Goal: Task Accomplishment & Management: Manage account settings

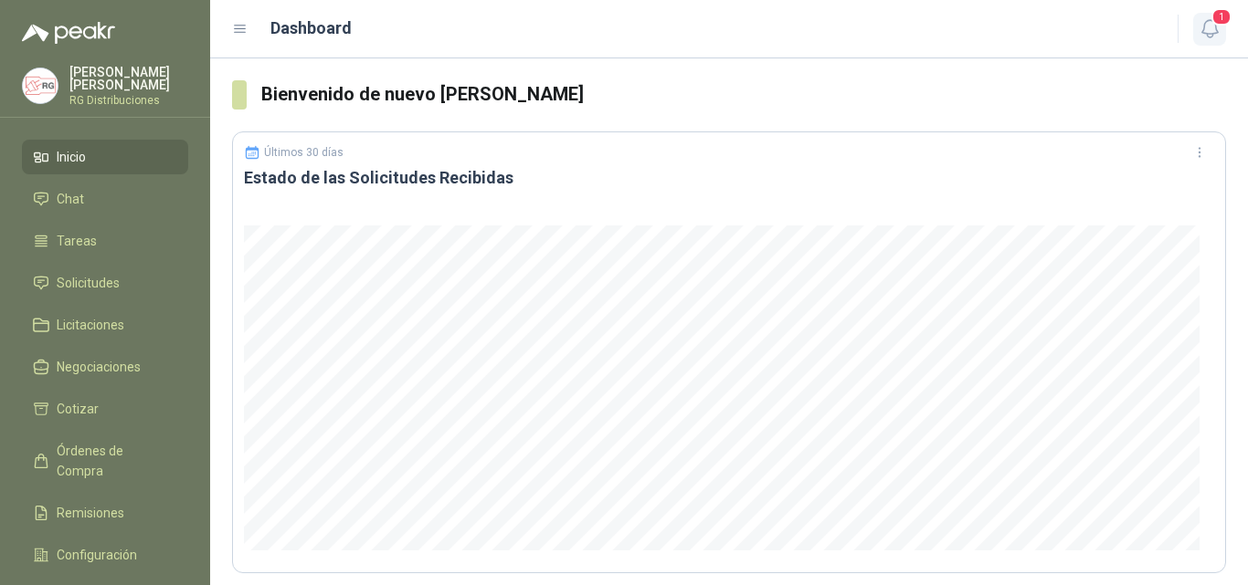
click at [1221, 21] on span "1" at bounding box center [1221, 16] width 20 height 17
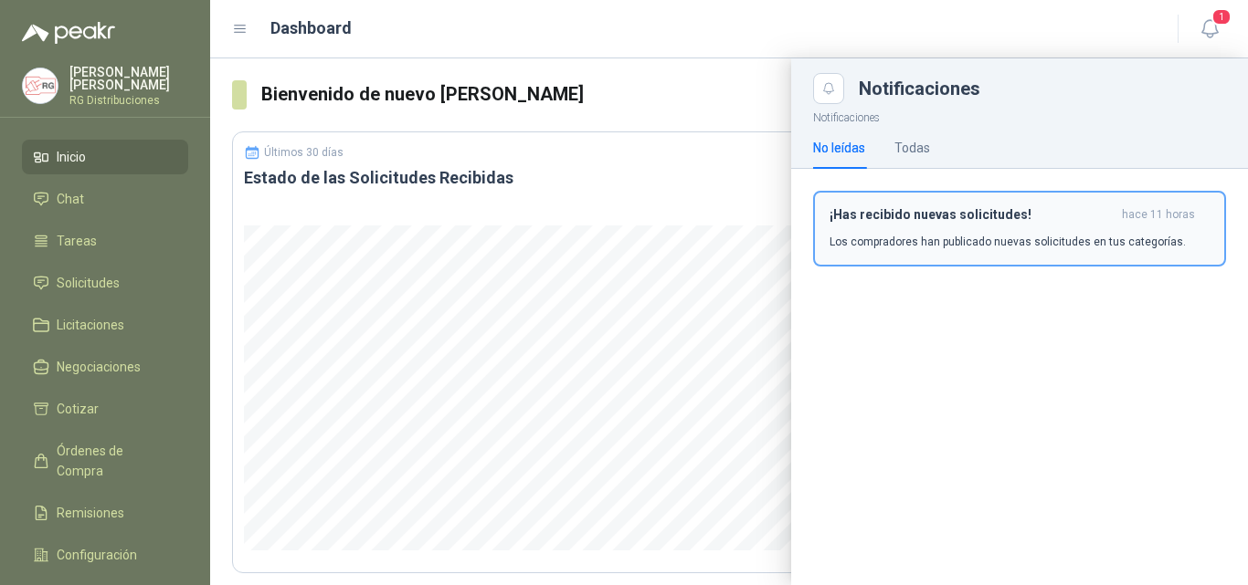
click at [1002, 229] on div "¡Has recibido nuevas solicitudes! hace 11 horas Los compradores han publicado n…" at bounding box center [1019, 228] width 380 height 43
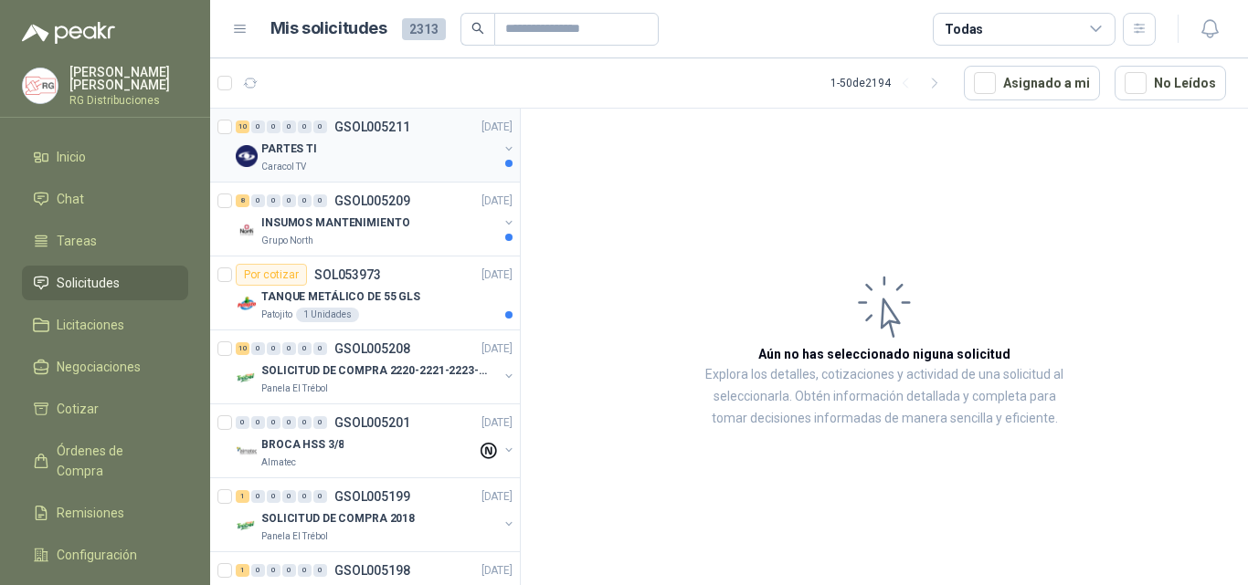
click at [374, 148] on div "PARTES TI" at bounding box center [379, 149] width 237 height 22
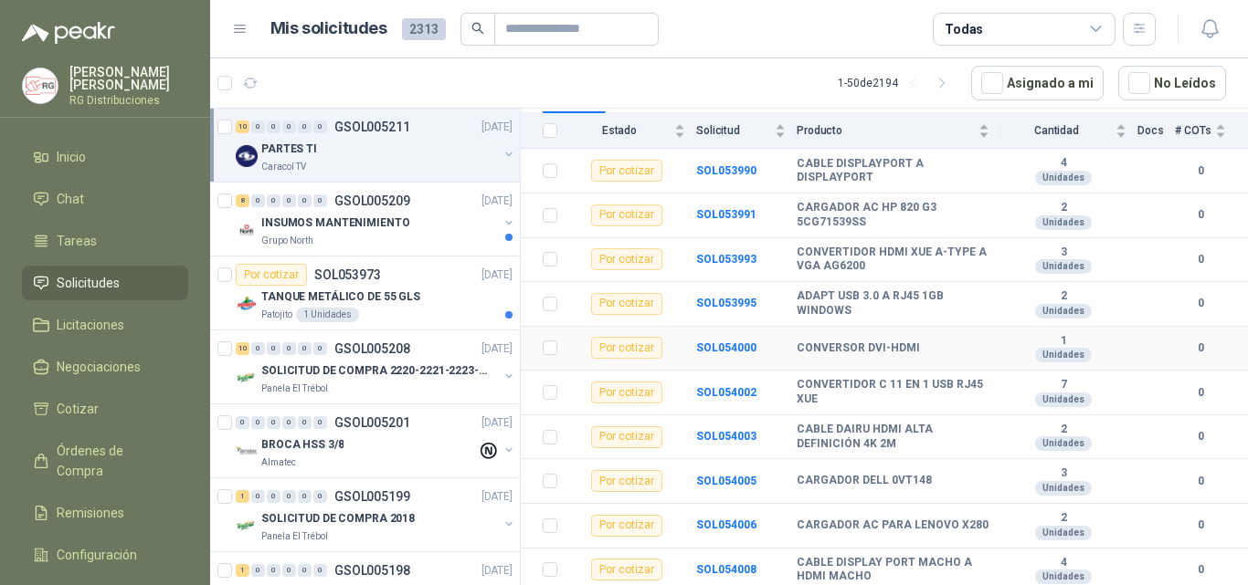
scroll to position [205, 0]
click at [361, 218] on p "INSUMOS MANTENIMIENTO" at bounding box center [335, 223] width 148 height 17
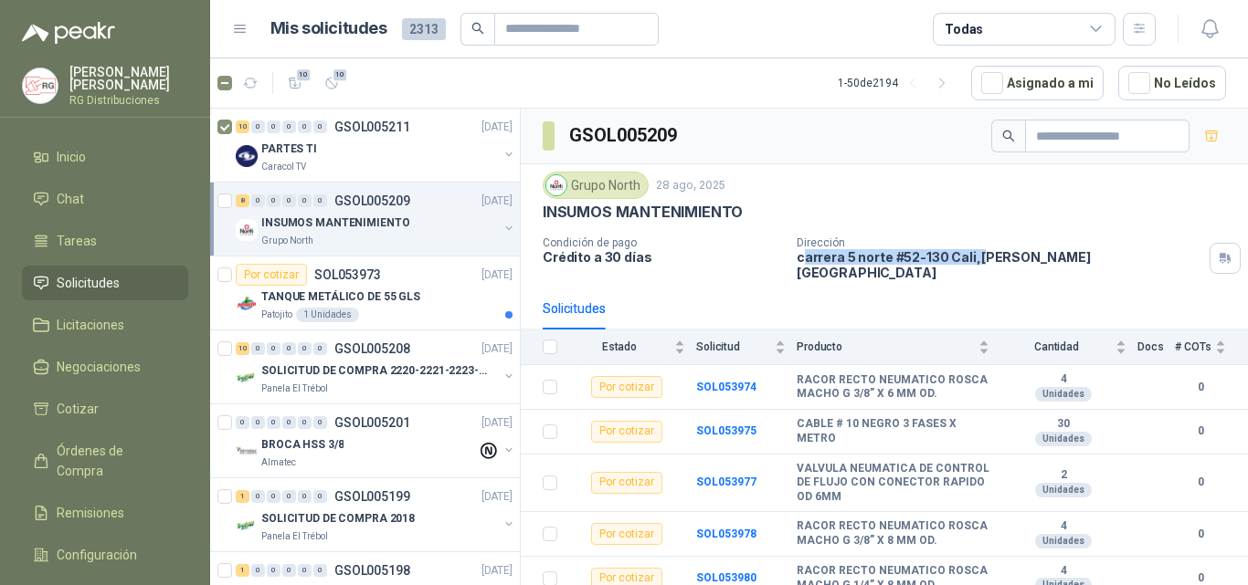
drag, startPoint x: 797, startPoint y: 263, endPoint x: 975, endPoint y: 258, distance: 177.2
click at [975, 258] on p "[STREET_ADDRESS][PERSON_NAME]" at bounding box center [999, 264] width 406 height 31
click at [1005, 193] on div "Grupo North [DATE]" at bounding box center [884, 185] width 683 height 27
click at [431, 293] on div "TANQUE METÁLICO DE 55 GLS" at bounding box center [386, 297] width 251 height 22
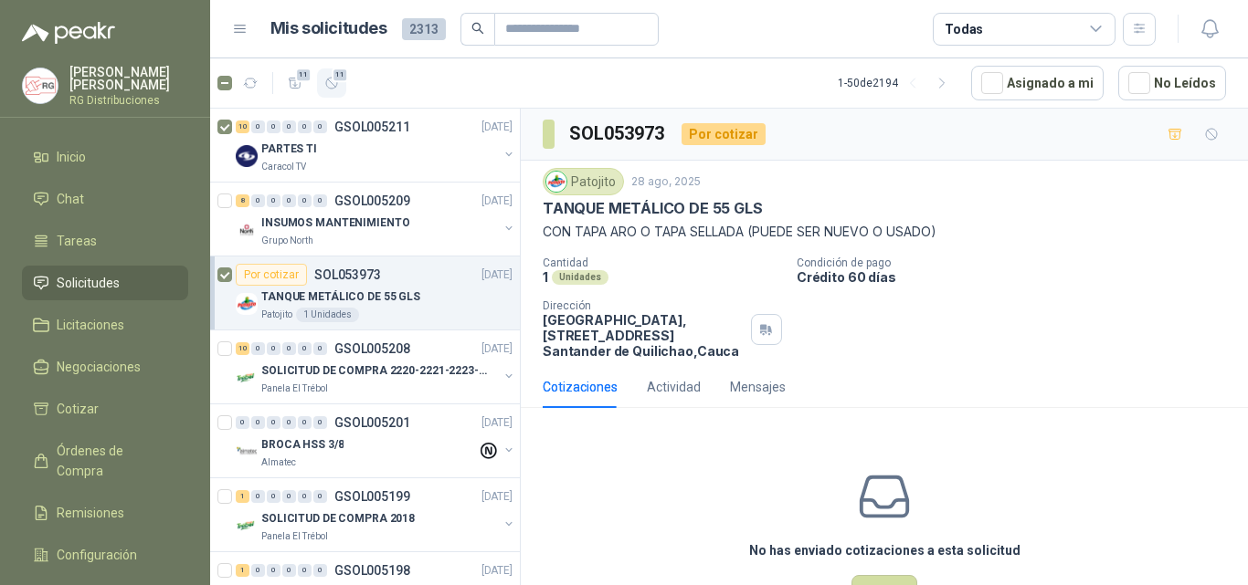
click at [340, 89] on button "11" at bounding box center [331, 83] width 29 height 29
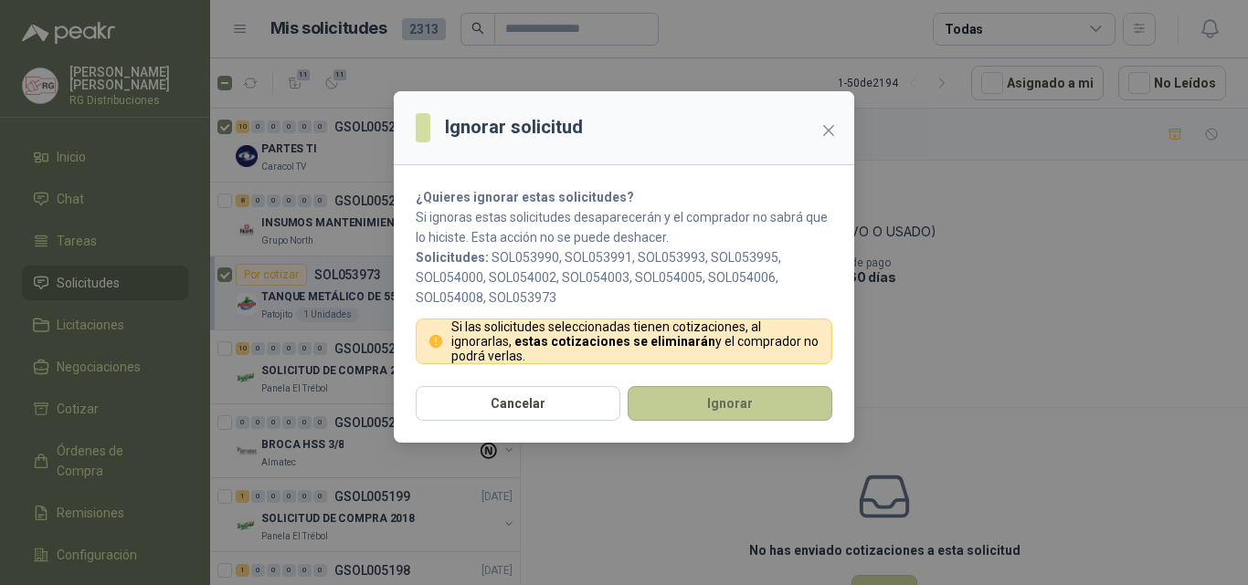
click at [697, 395] on button "Ignorar" at bounding box center [729, 403] width 205 height 35
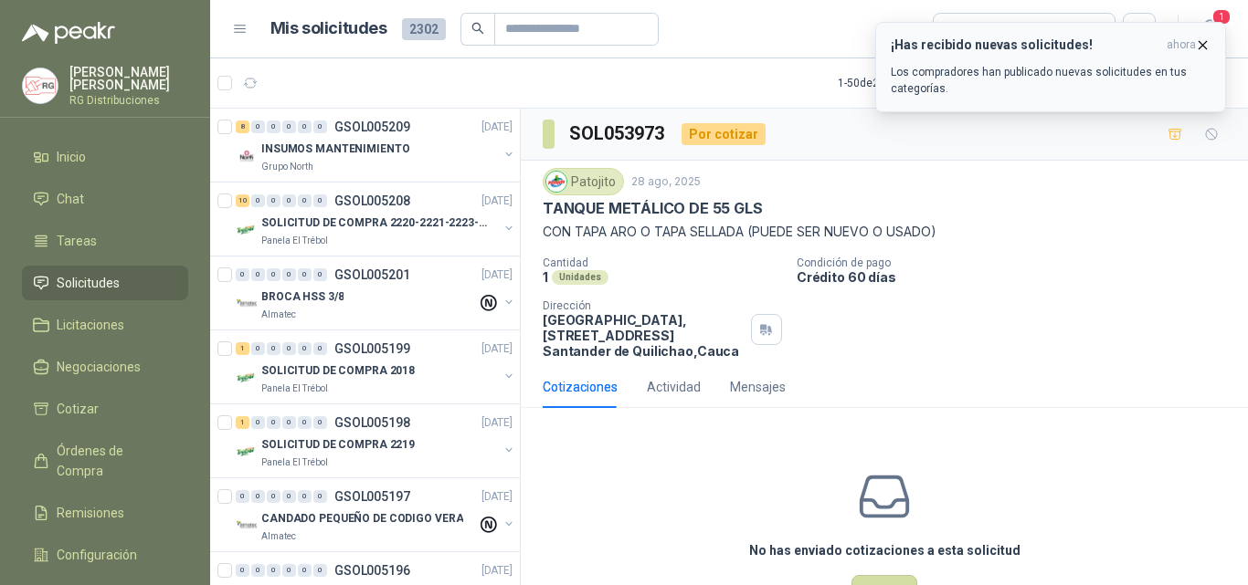
click at [1204, 41] on icon "button" at bounding box center [1203, 45] width 16 height 16
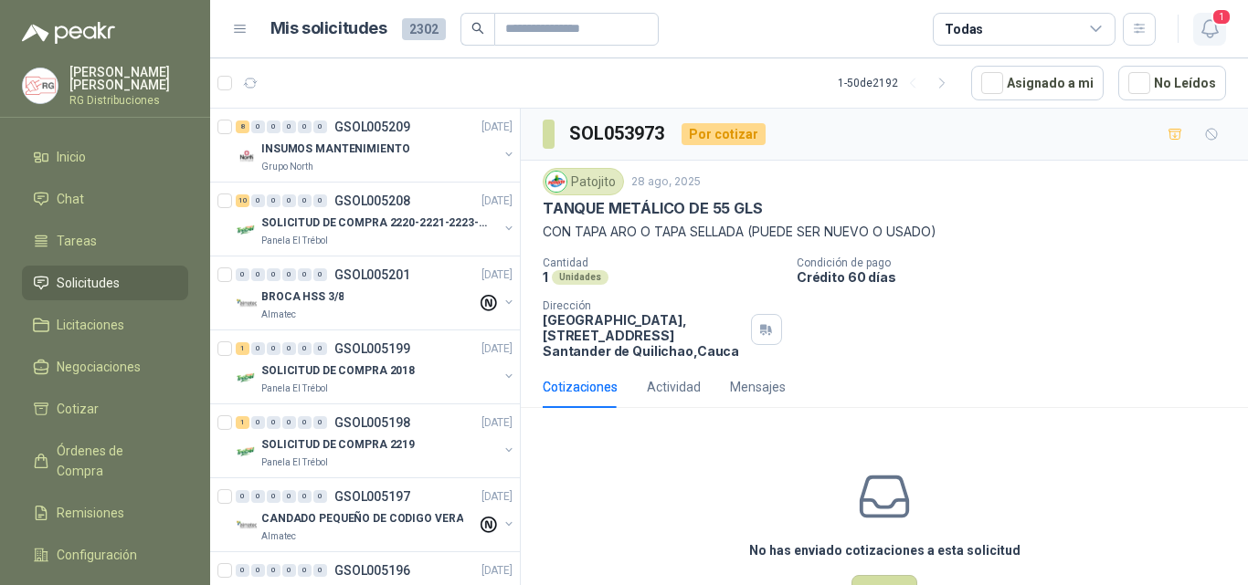
click at [1210, 24] on icon "button" at bounding box center [1209, 28] width 23 height 23
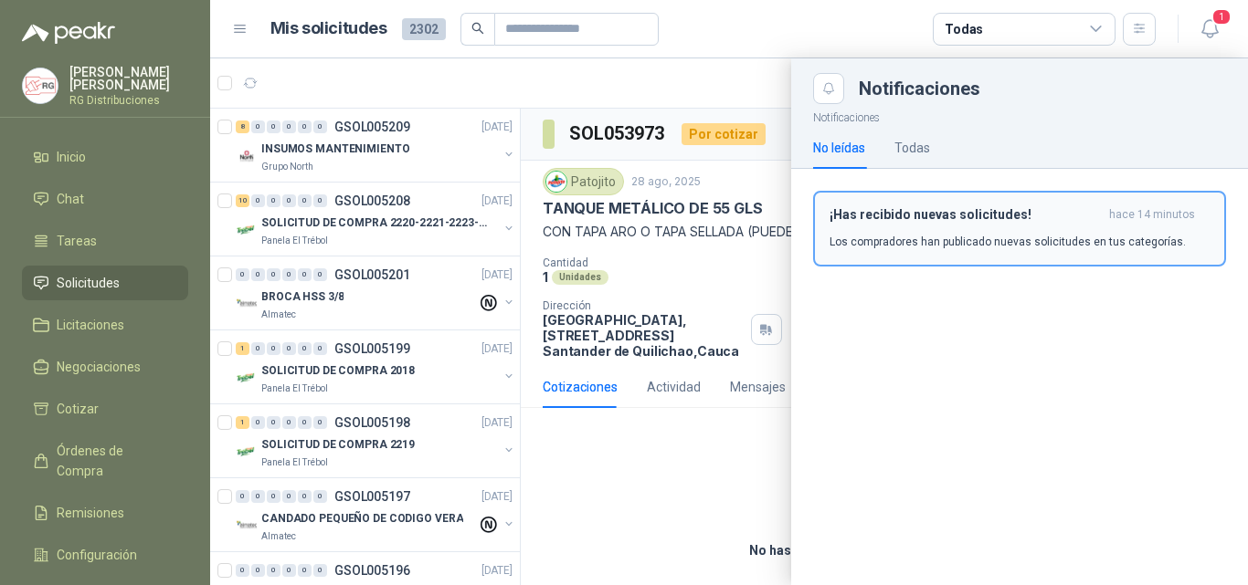
click at [901, 227] on div "¡Has recibido nuevas solicitudes! hace 14 minutos Los compradores han publicado…" at bounding box center [1019, 228] width 380 height 43
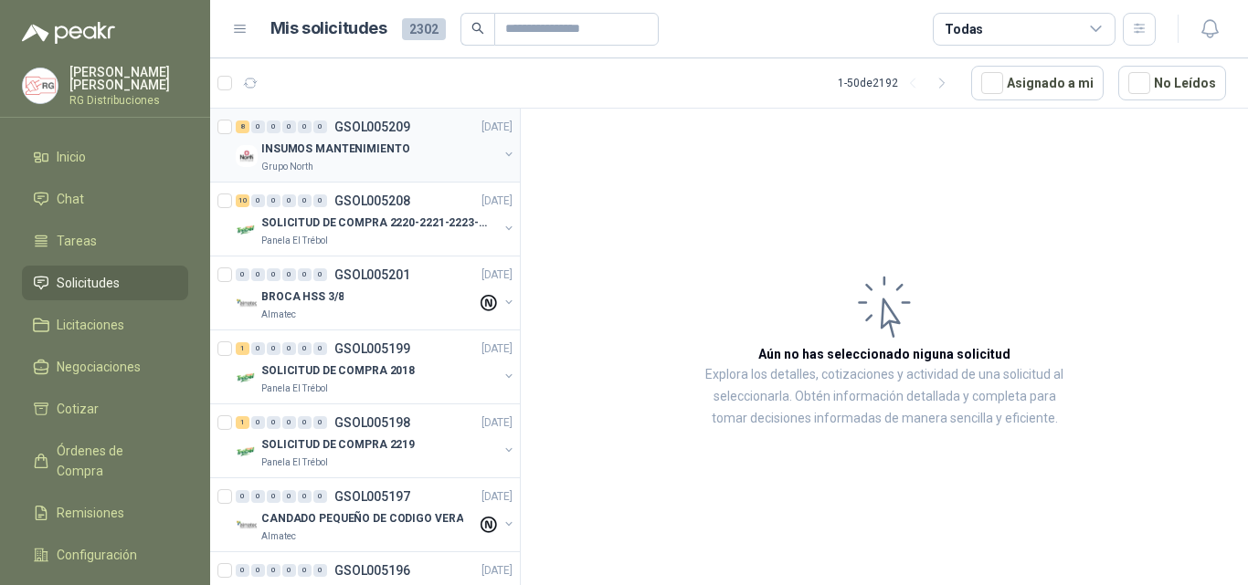
click at [382, 151] on p "INSUMOS MANTENIMIENTO" at bounding box center [335, 149] width 148 height 17
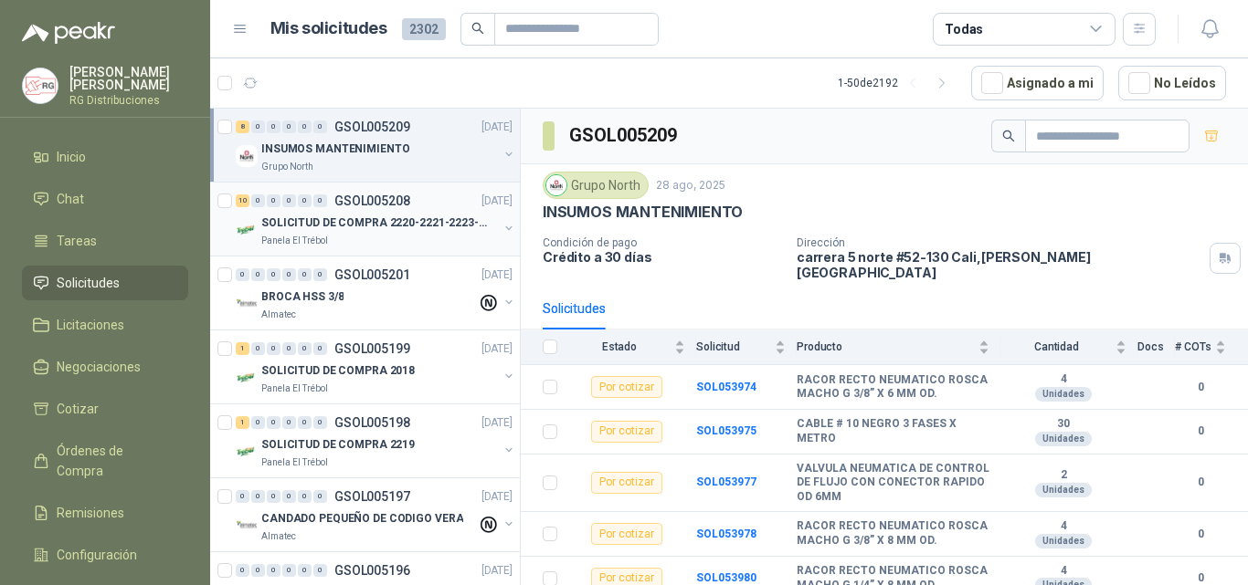
click at [334, 205] on p "GSOL005208" at bounding box center [372, 201] width 76 height 13
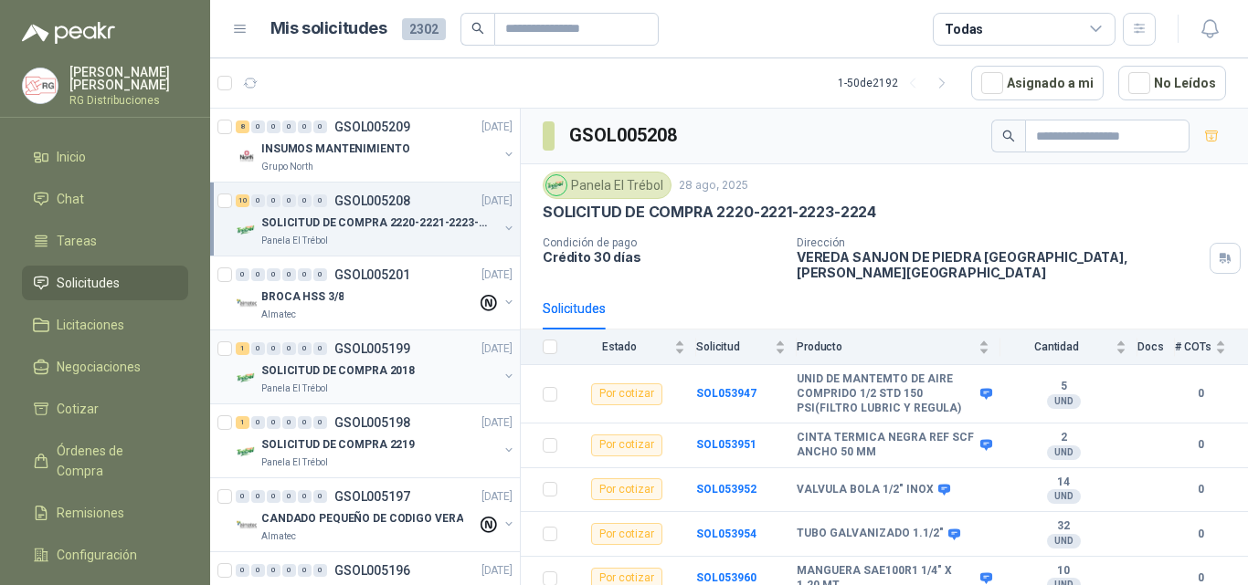
click at [376, 372] on p "SOLICITUD DE COMPRA 2018" at bounding box center [337, 371] width 153 height 17
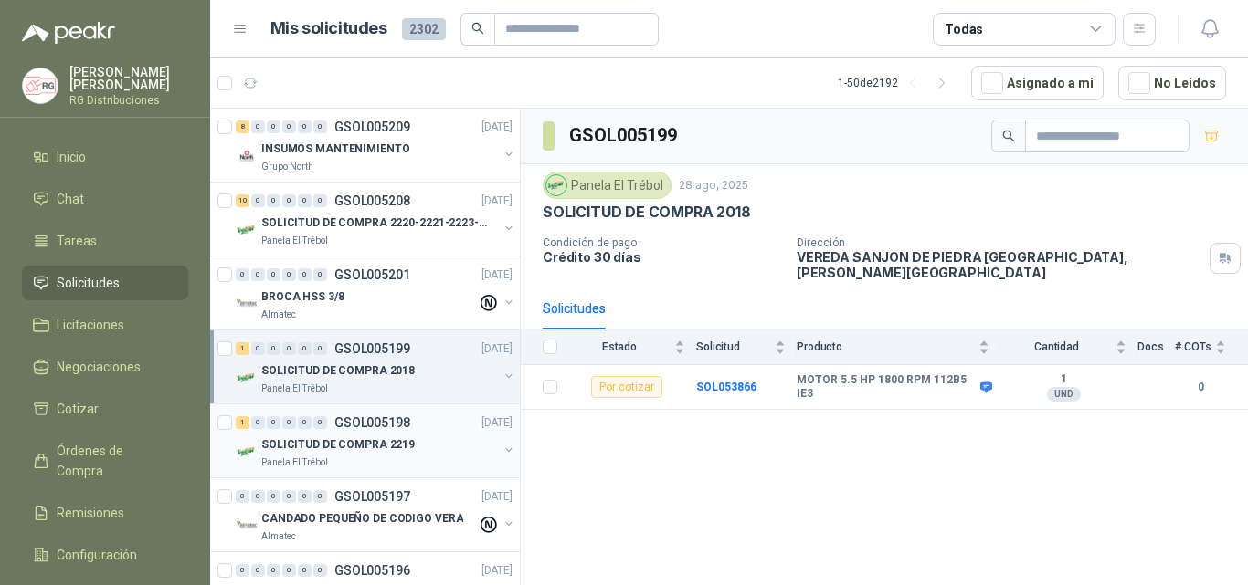
click at [376, 443] on p "SOLICITUD DE COMPRA 2219" at bounding box center [337, 445] width 153 height 17
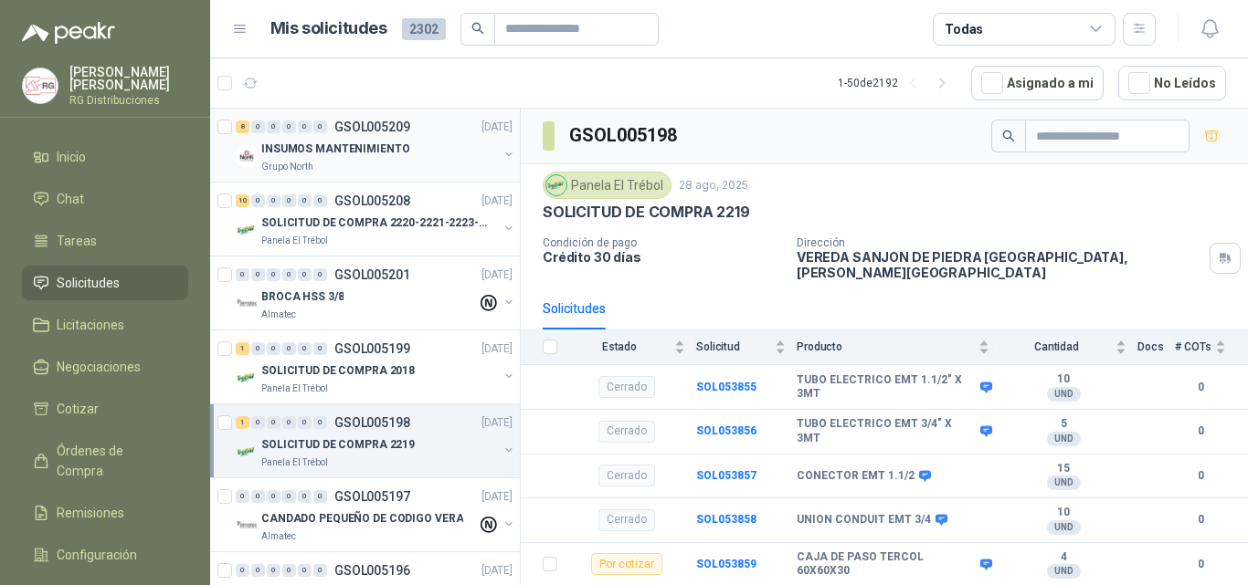
click at [385, 125] on p "GSOL005209" at bounding box center [372, 127] width 76 height 13
